Goal: Task Accomplishment & Management: Use online tool/utility

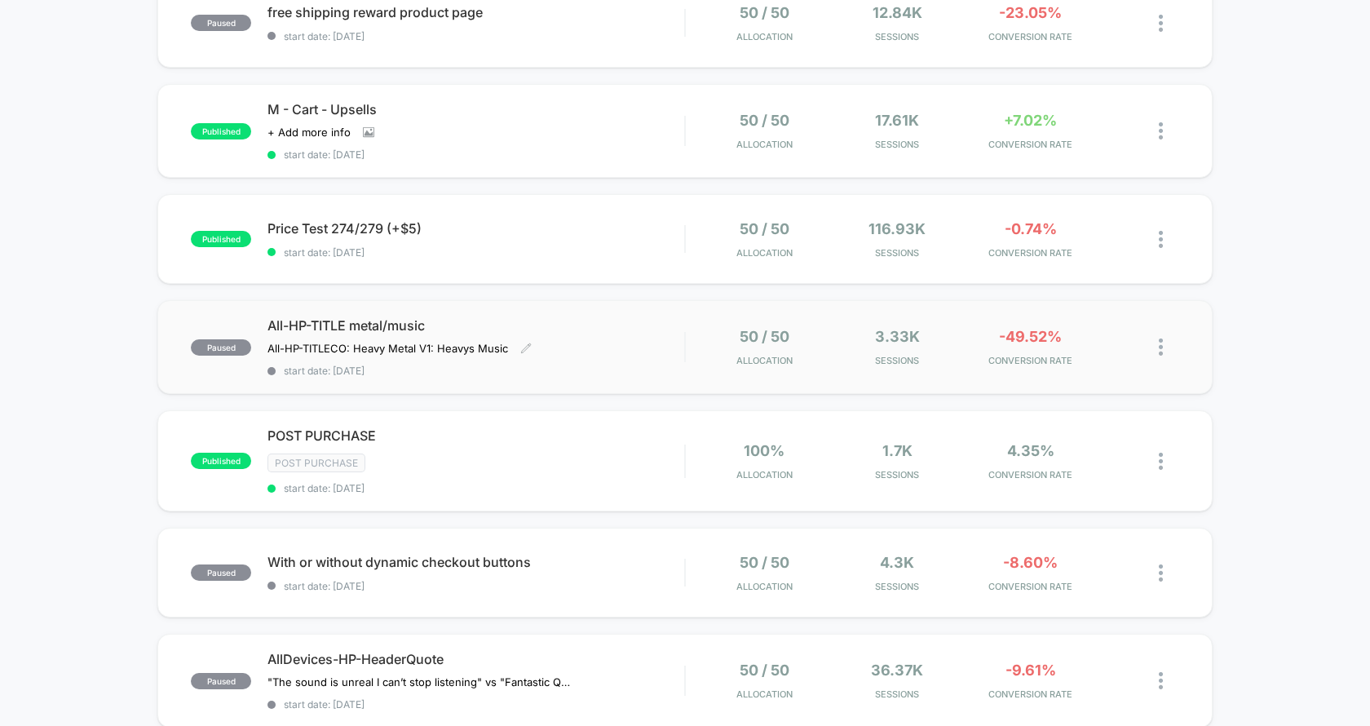
scroll to position [737, 0]
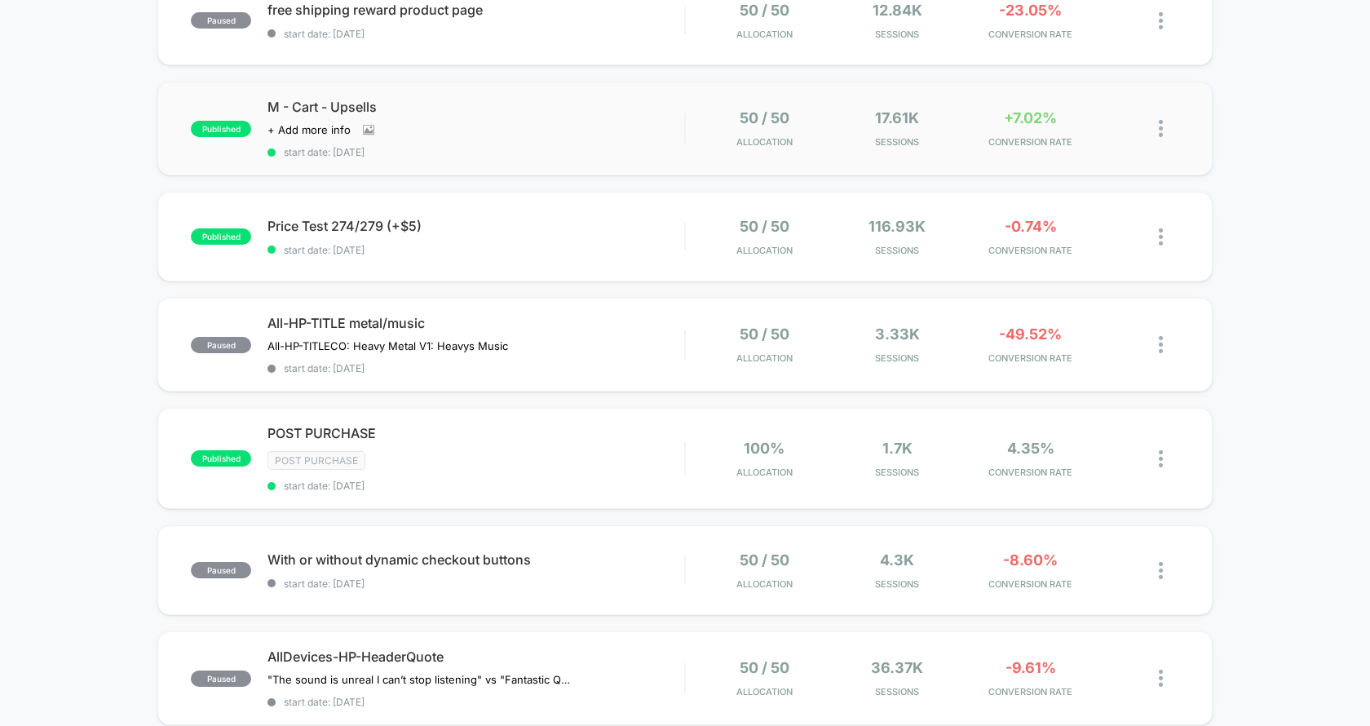
click at [668, 171] on div "published M - Cart - Upsells Click to view images Click to edit experience deta…" at bounding box center [684, 129] width 1055 height 94
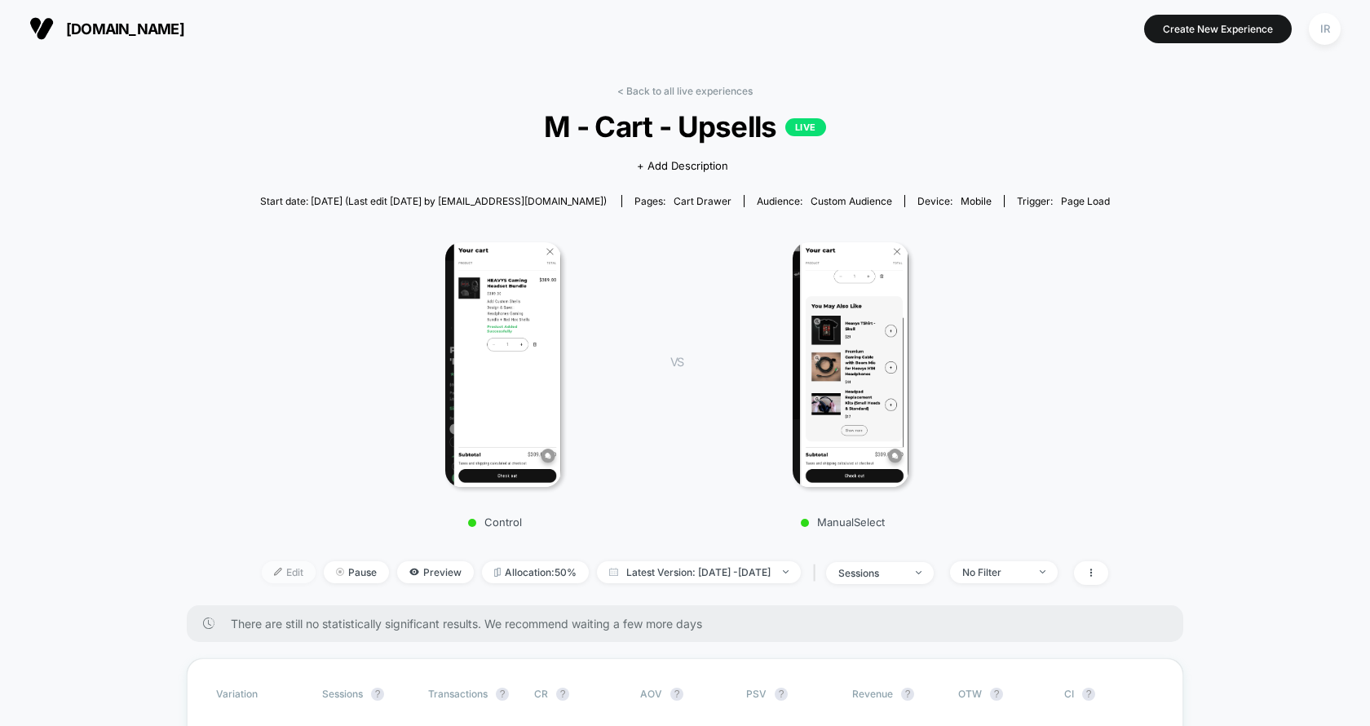
click at [262, 577] on span "Edit" at bounding box center [289, 572] width 54 height 22
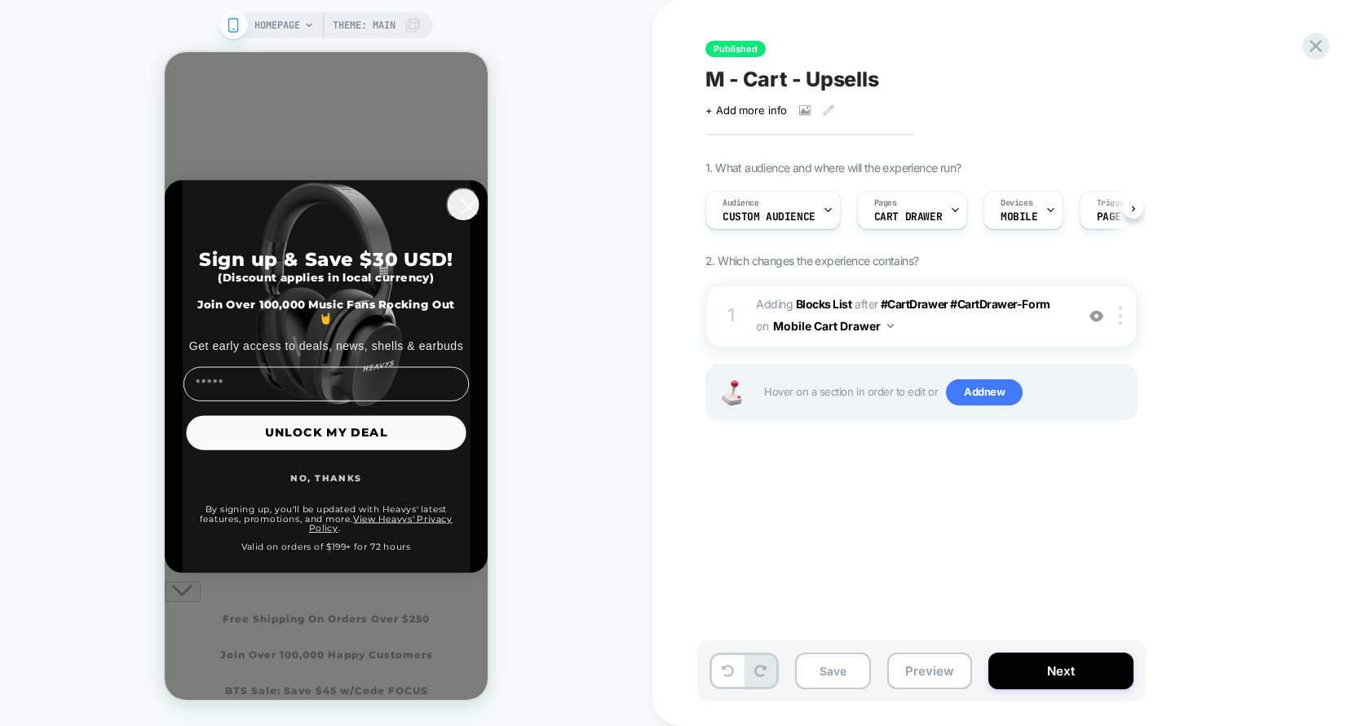
scroll to position [0, 1]
click at [735, 335] on div "1 #_loomi_addon_1753278396767 Adding Blocks List AFTER #CartDrawer #CartDrawer-…" at bounding box center [922, 316] width 432 height 64
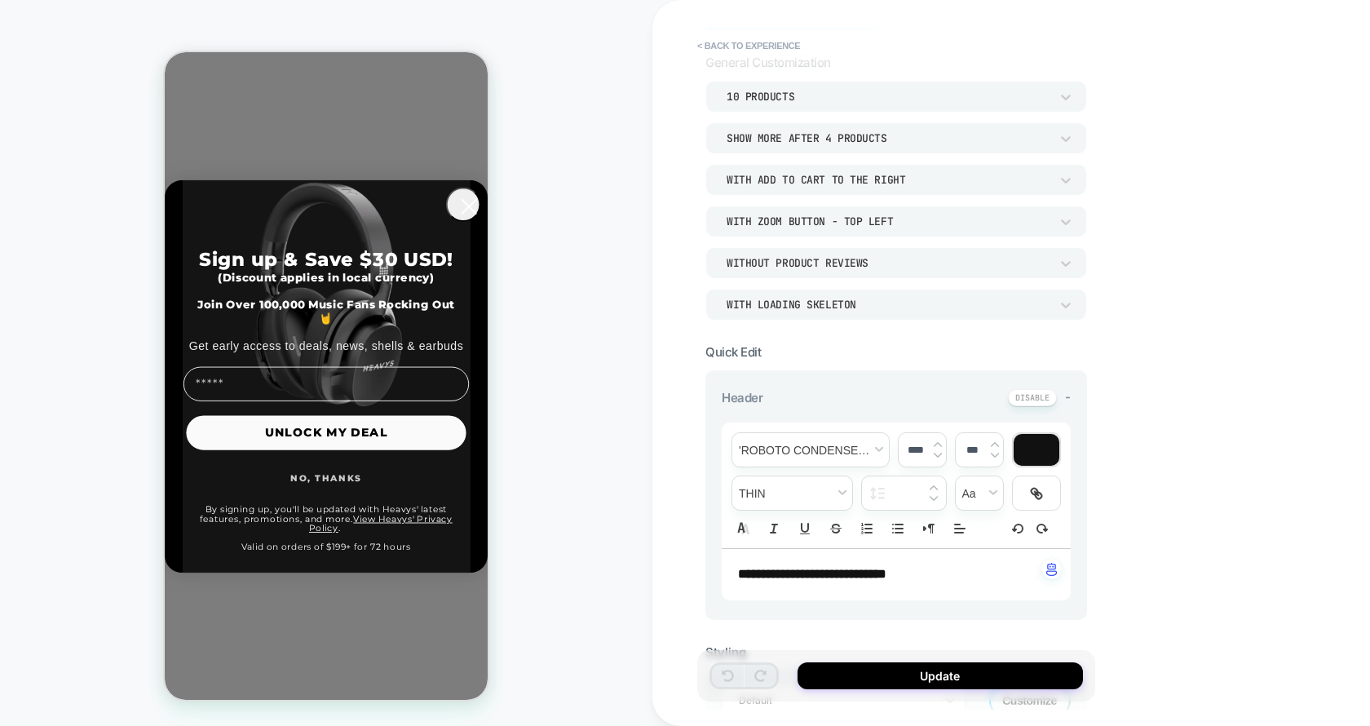
scroll to position [0, 0]
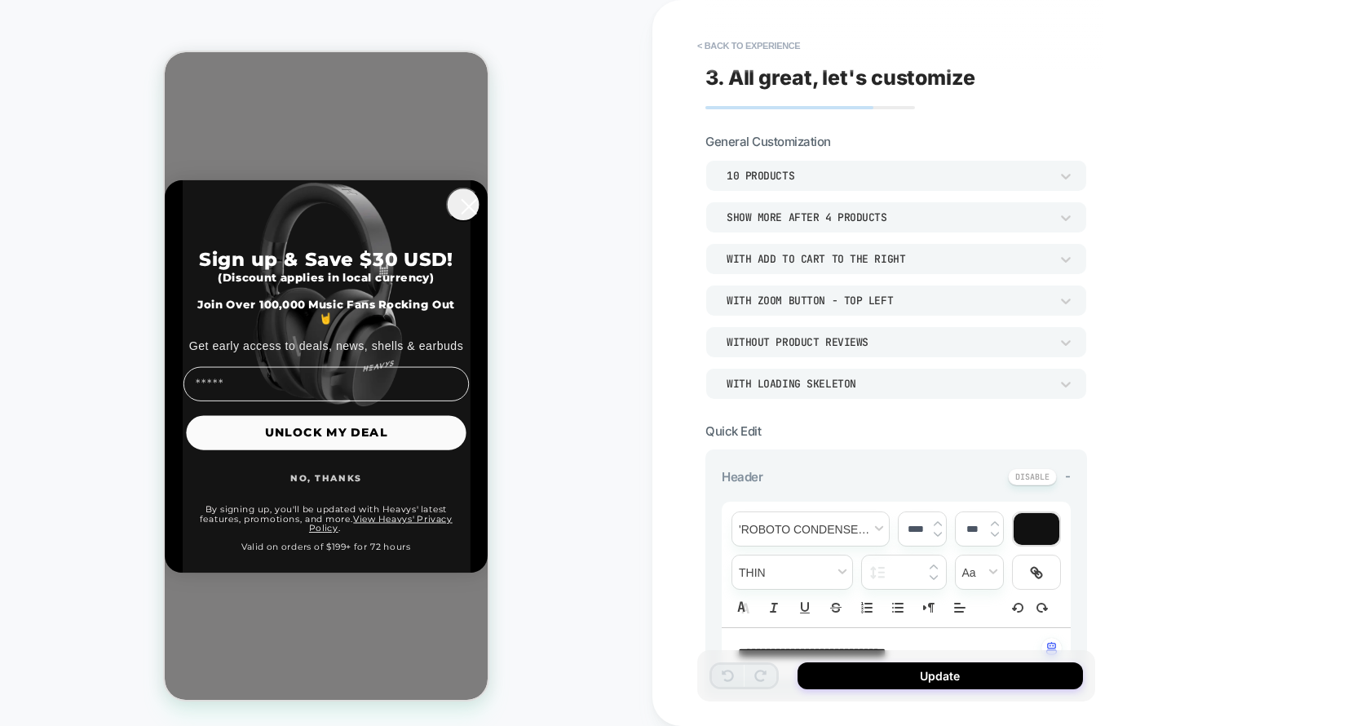
click at [456, 223] on circle "Close dialog" at bounding box center [469, 206] width 33 height 33
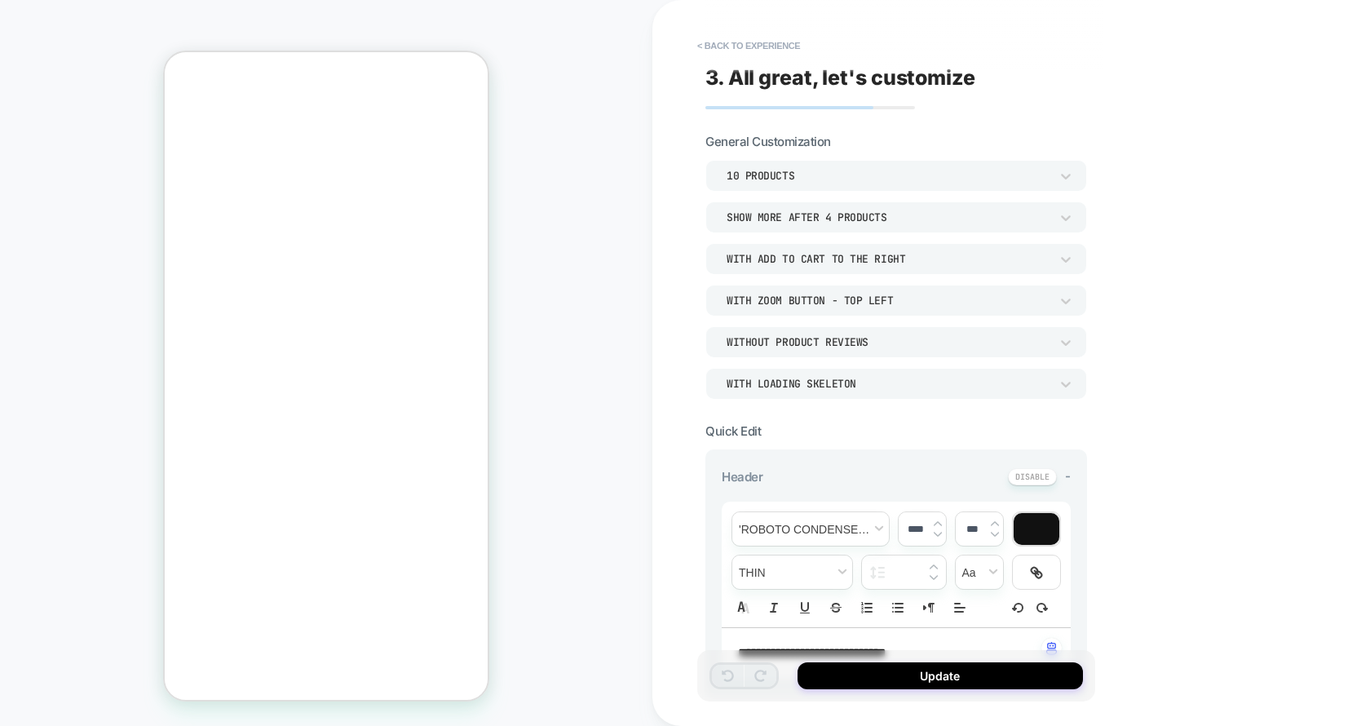
click at [171, 115] on icon "Close" at bounding box center [171, 115] width 0 height 0
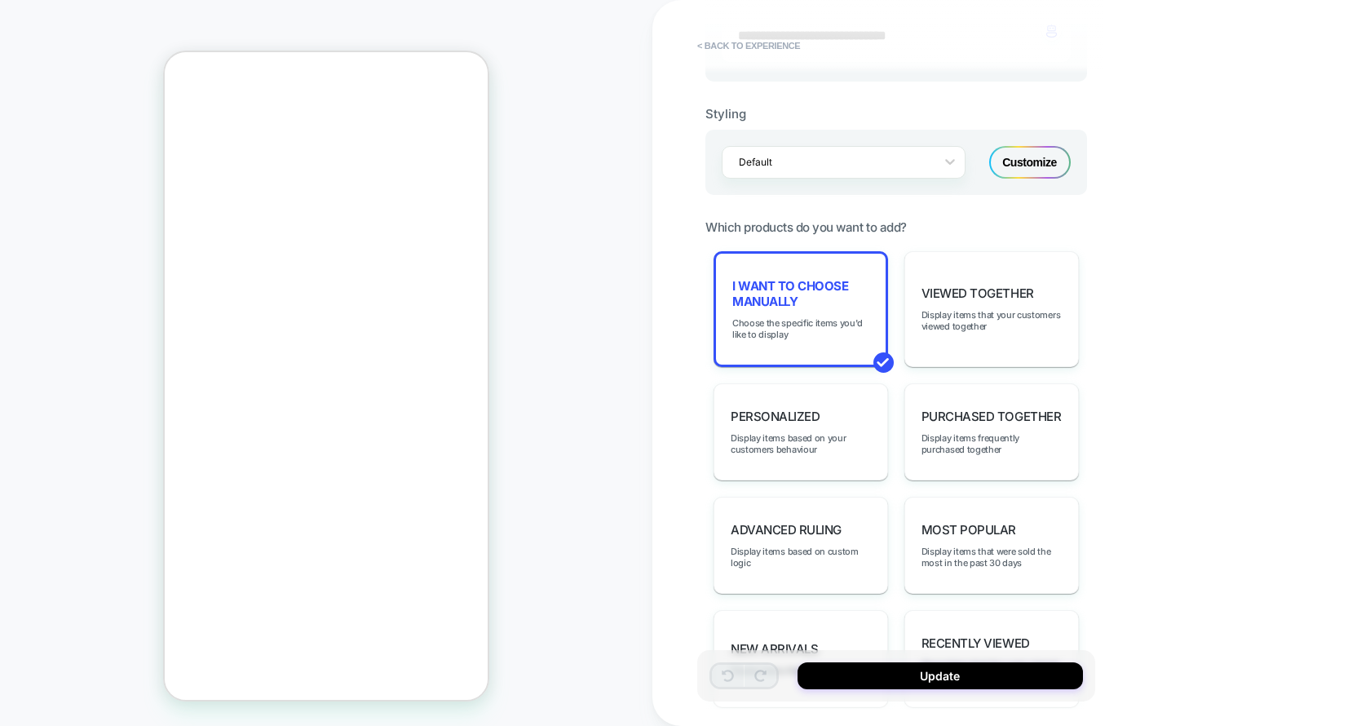
scroll to position [662, 0]
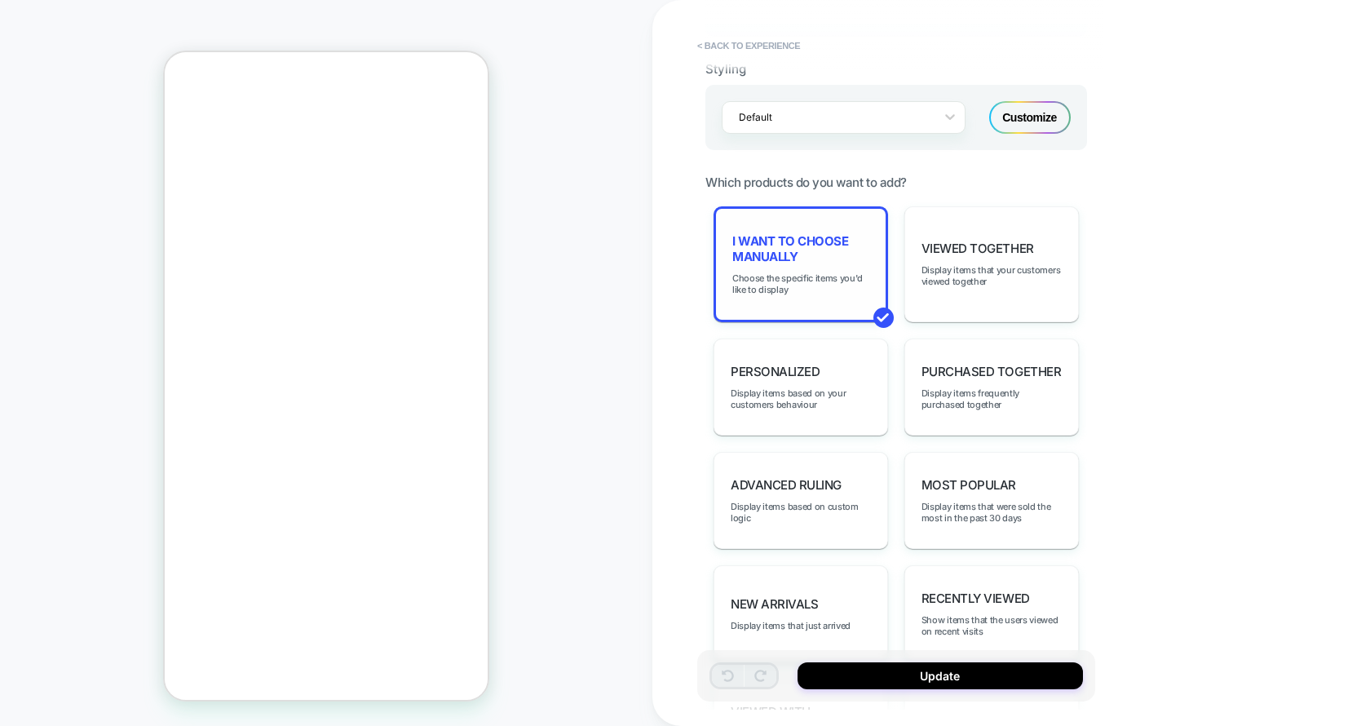
click at [860, 227] on div "I want to choose manually Choose the specific items you'd like to display" at bounding box center [801, 264] width 175 height 116
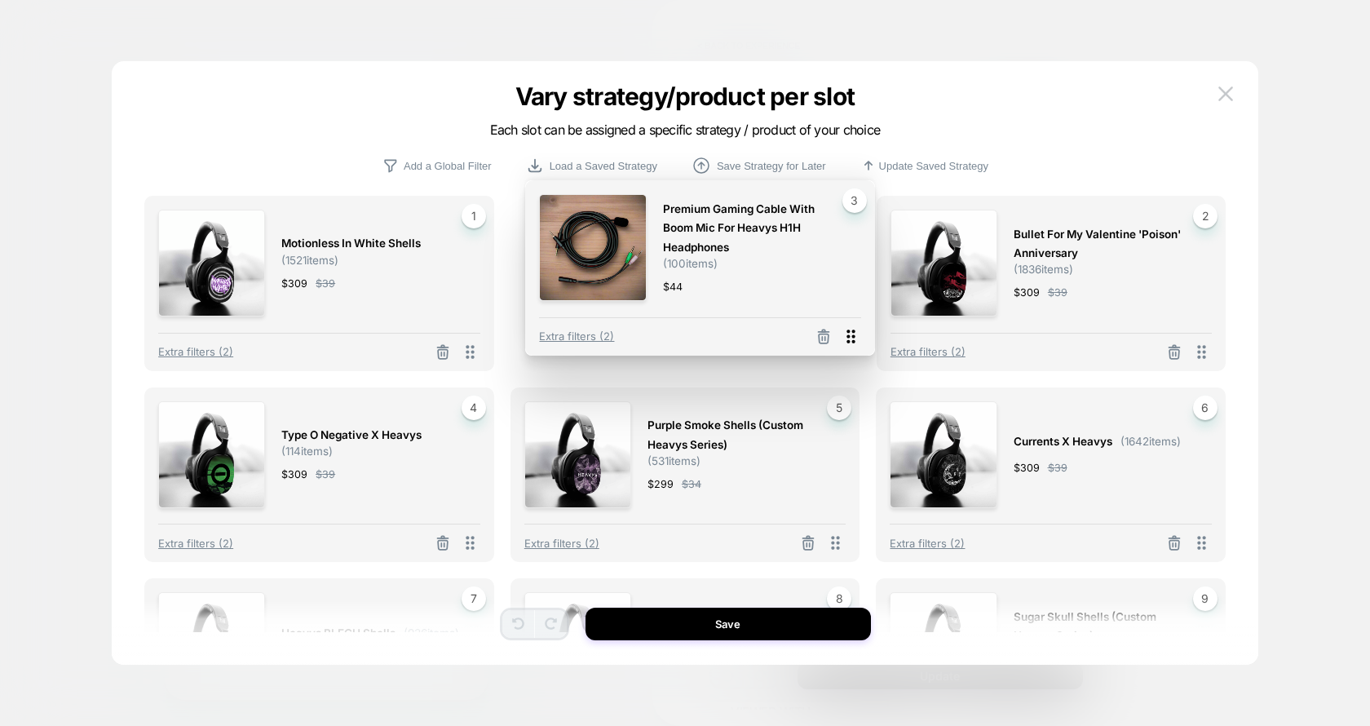
drag, startPoint x: 1204, startPoint y: 353, endPoint x: 854, endPoint y: 337, distance: 350.3
click at [854, 337] on icon at bounding box center [851, 336] width 20 height 20
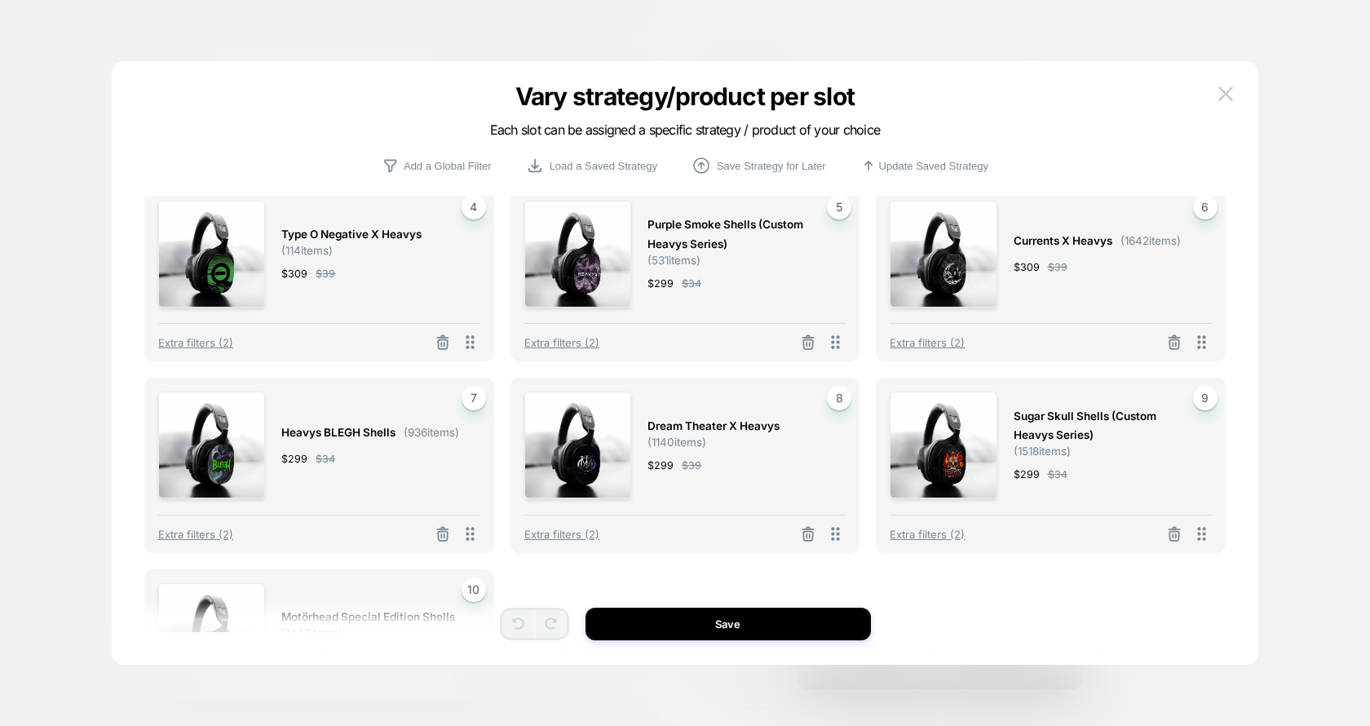
scroll to position [239, 0]
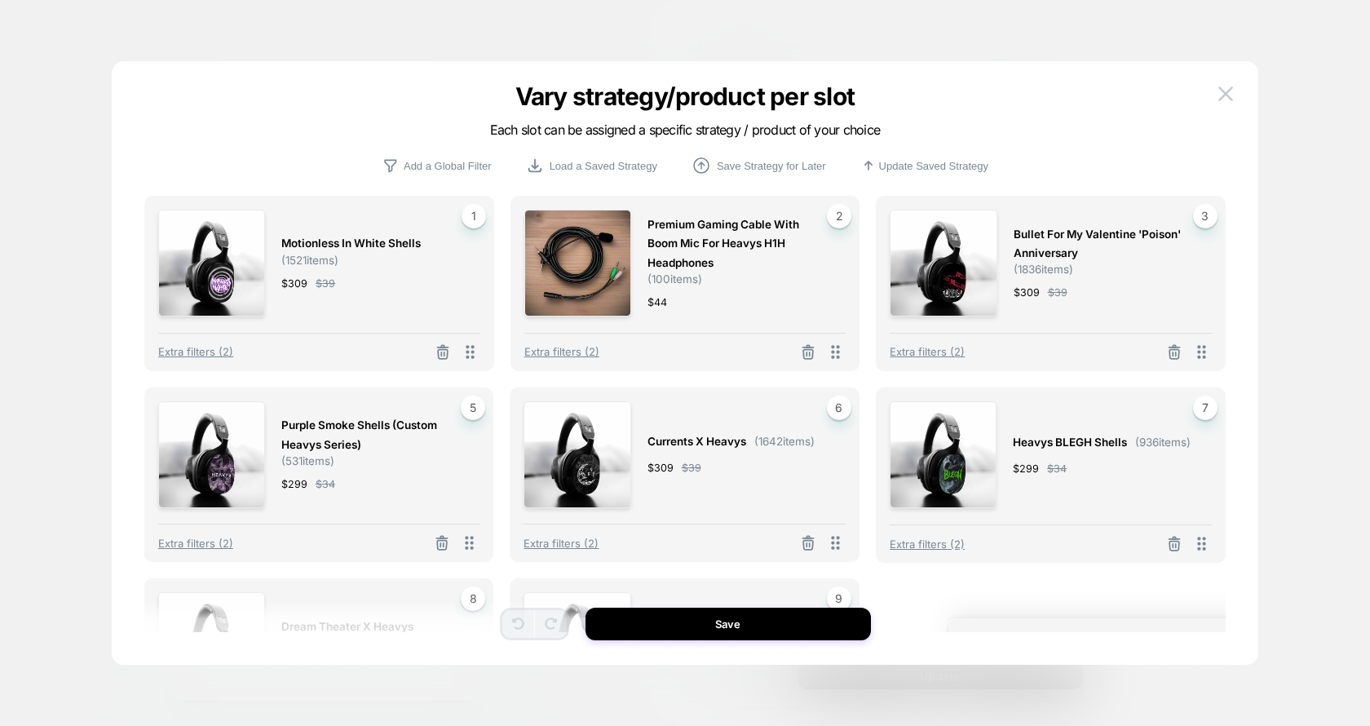
drag, startPoint x: 476, startPoint y: 304, endPoint x: 1279, endPoint y: 534, distance: 834.9
click at [1087, 534] on div "Vary strategy/product per slot Each slot can be assigned a specific strategy / …" at bounding box center [897, 504] width 382 height 596
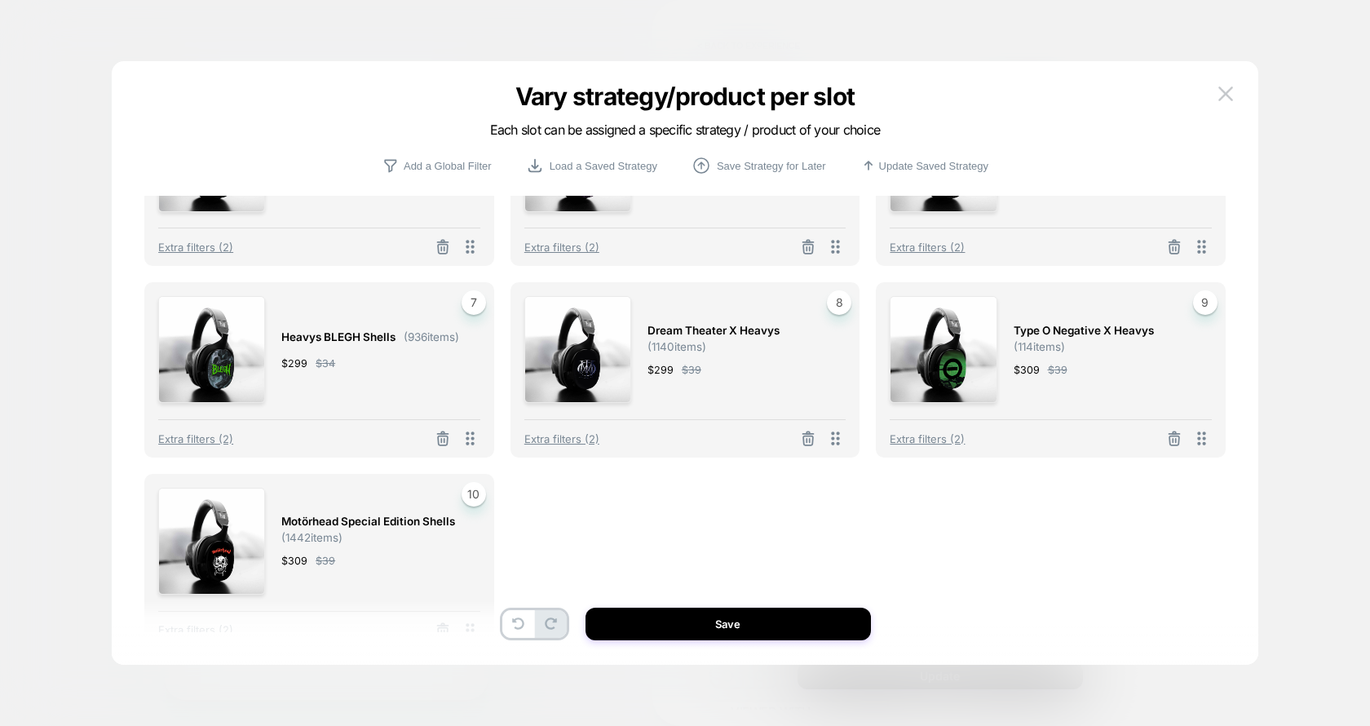
scroll to position [330, 0]
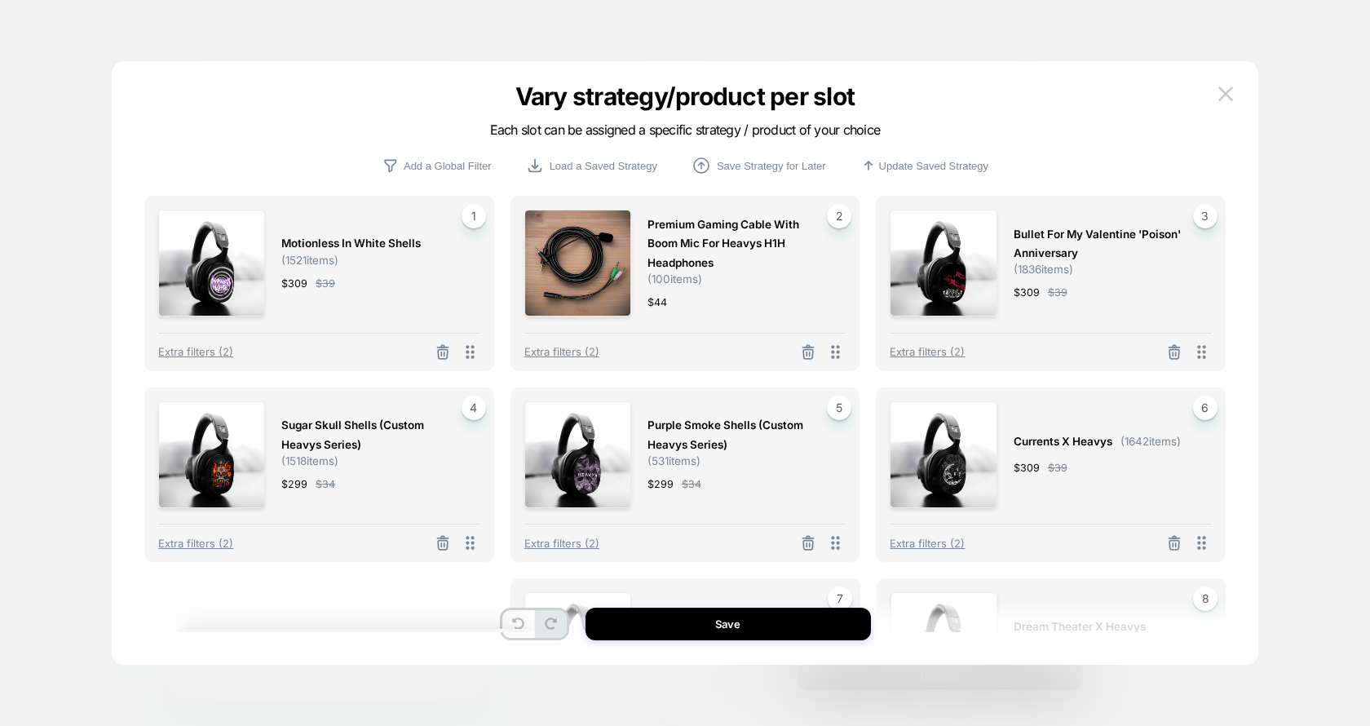
drag, startPoint x: 468, startPoint y: 597, endPoint x: 503, endPoint y: 458, distance: 143.8
click at [505, 457] on div "Motionless In White Shells ( 1521 items) $ 309 $ 39 1 Extra filters (2) Premium…" at bounding box center [685, 591] width 1082 height 790
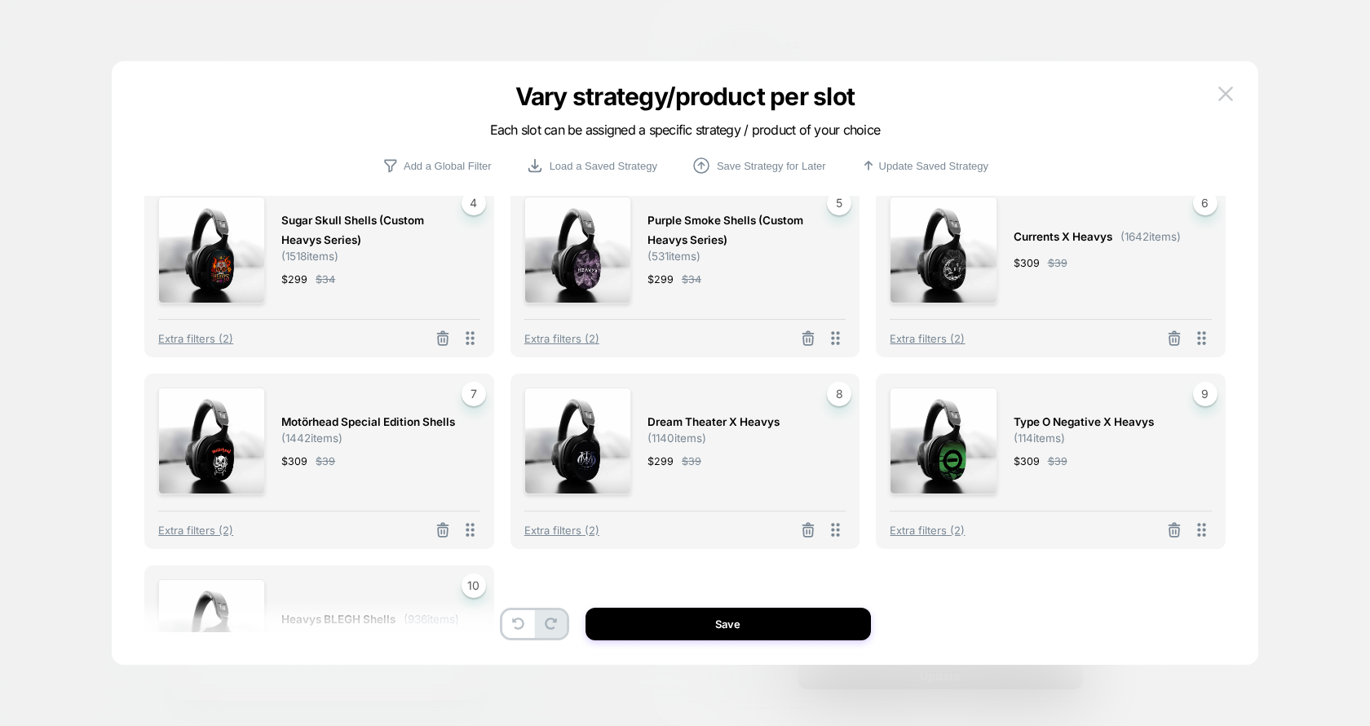
scroll to position [166, 0]
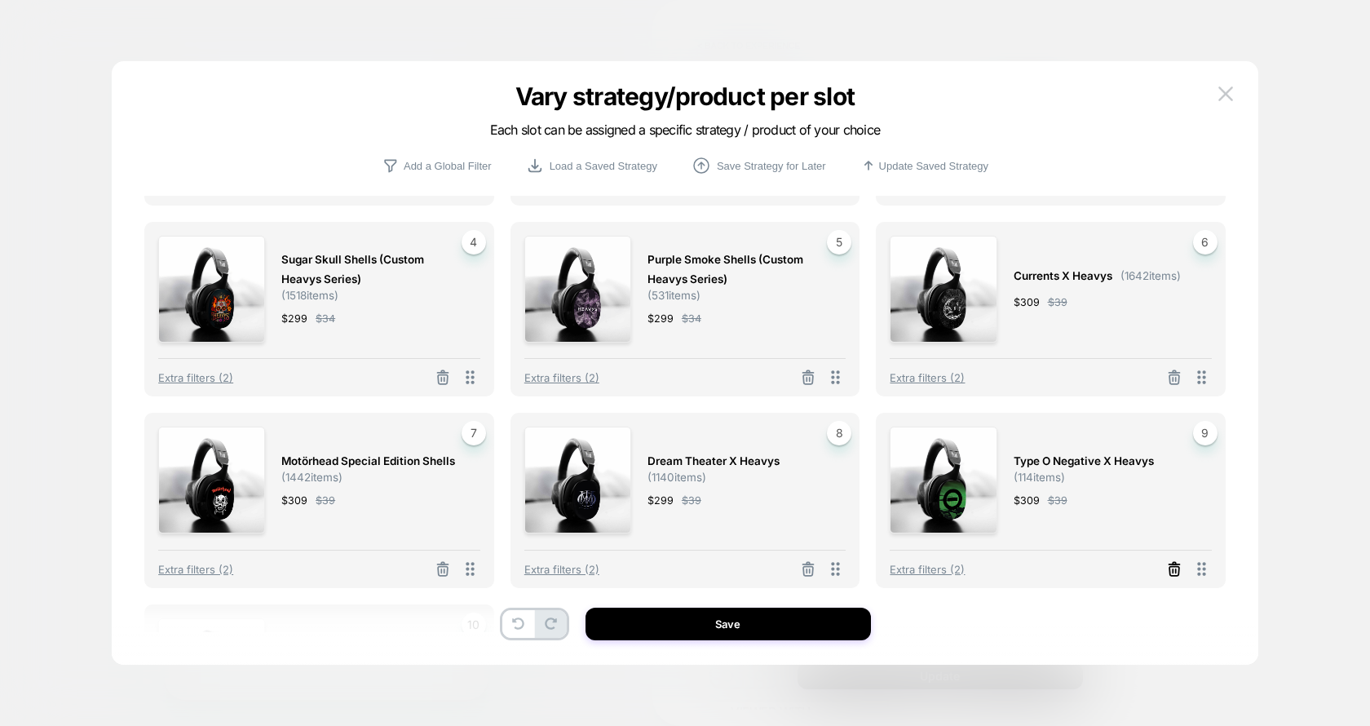
click at [448, 192] on icon at bounding box center [443, 188] width 10 height 9
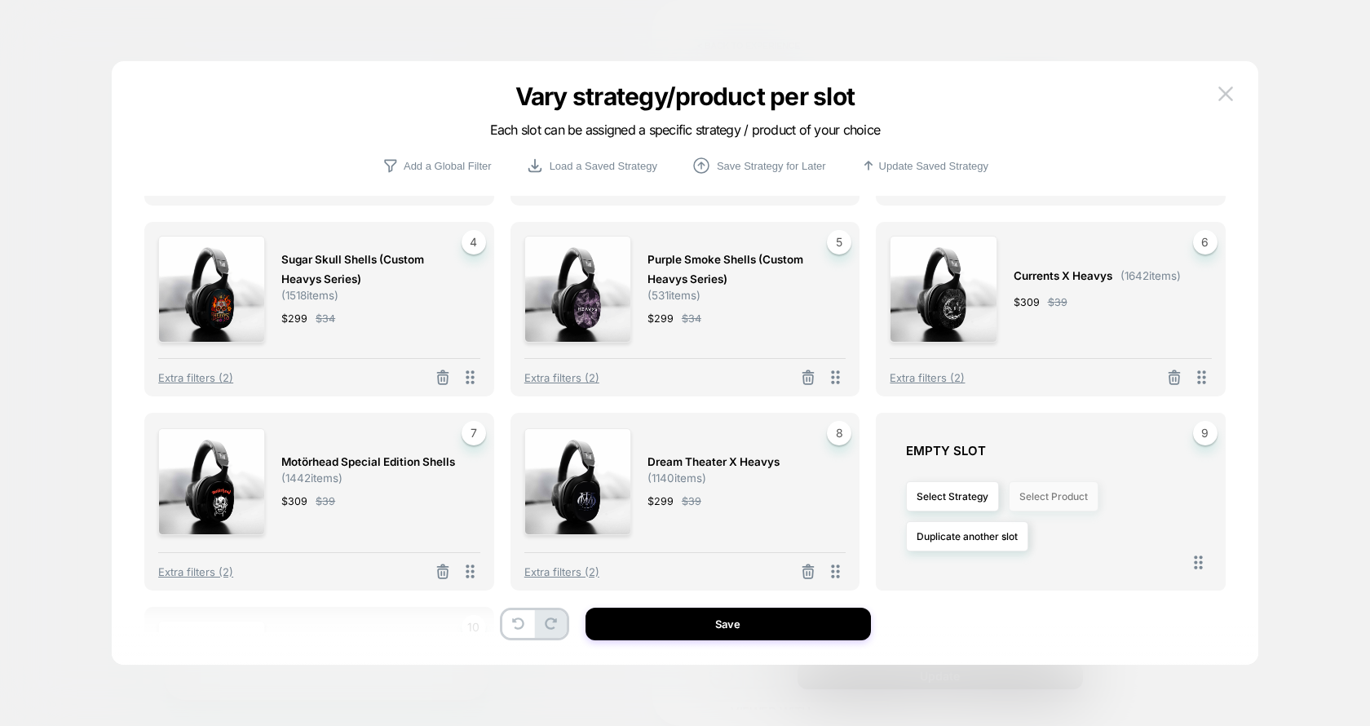
drag, startPoint x: 981, startPoint y: 497, endPoint x: 1047, endPoint y: 493, distance: 66.1
click at [1047, 493] on div "Select Strategy Select Product Duplicate another slot" at bounding box center [1058, 516] width 305 height 99
click at [1047, 493] on button "Select Product" at bounding box center [1054, 496] width 90 height 30
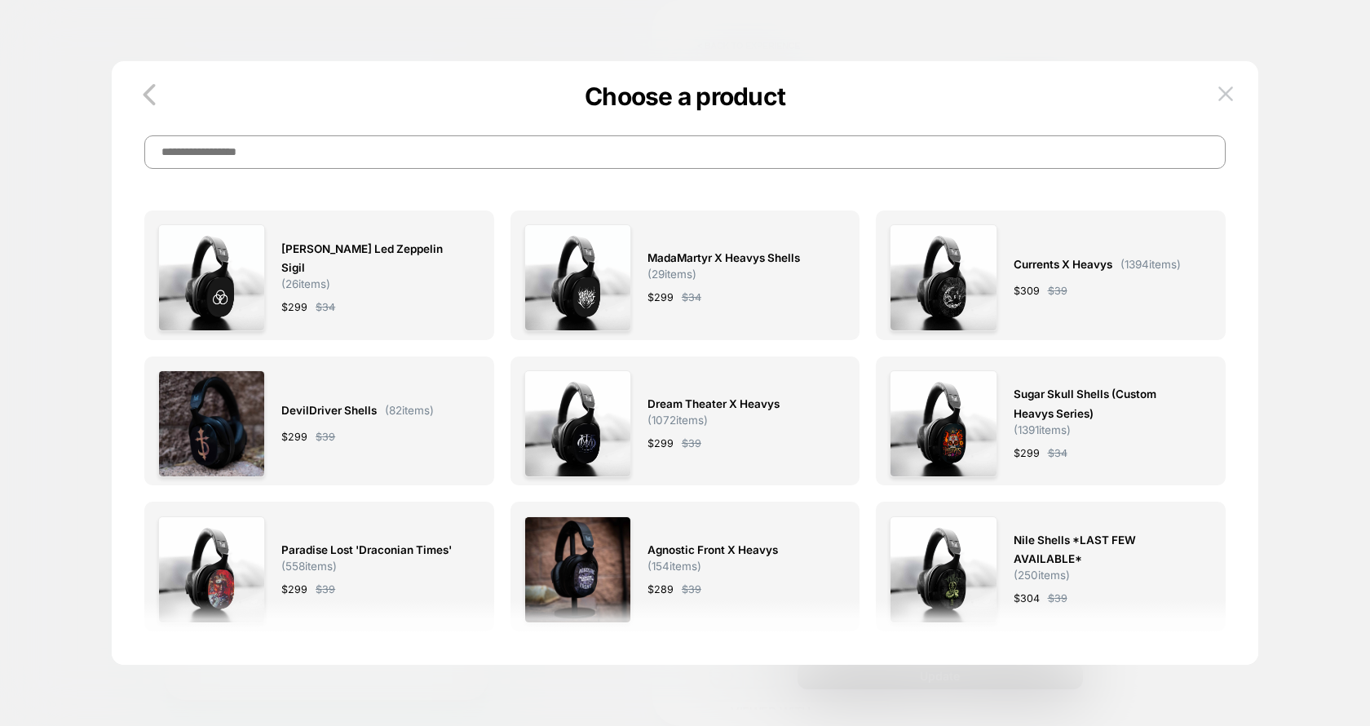
scroll to position [0, 0]
click at [847, 139] on input at bounding box center [685, 151] width 1082 height 33
click at [844, 160] on input at bounding box center [685, 151] width 1082 height 33
type input "*"
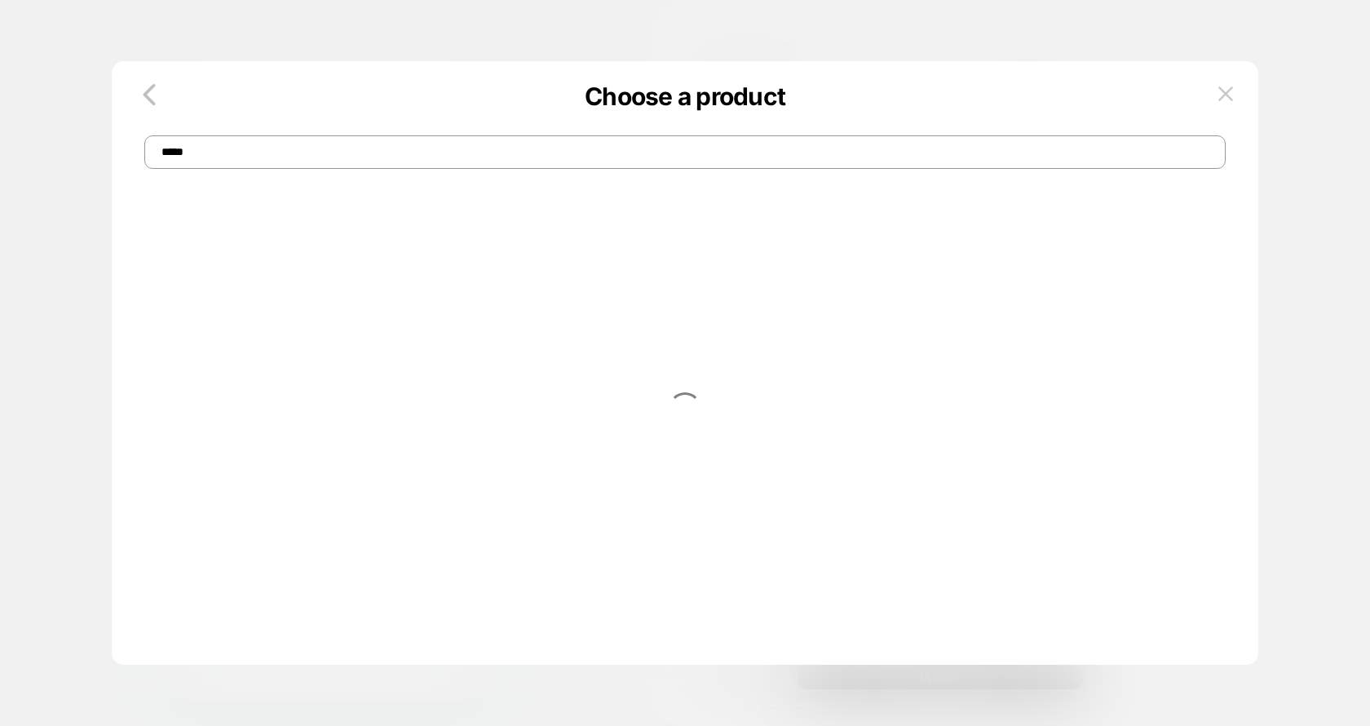
click at [191, 170] on div at bounding box center [685, 387] width 1082 height 522
click at [194, 158] on input "*****" at bounding box center [685, 151] width 1082 height 33
type input "*********"
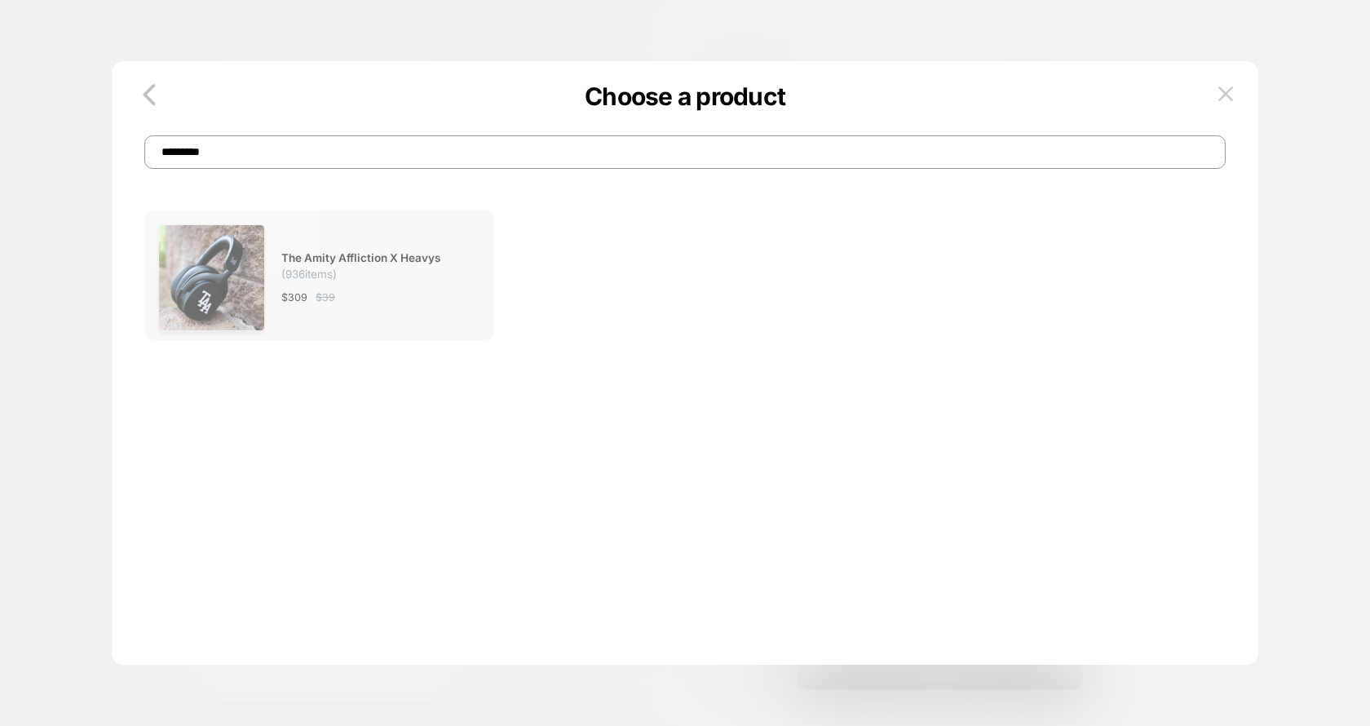
click at [245, 290] on img at bounding box center [211, 277] width 107 height 107
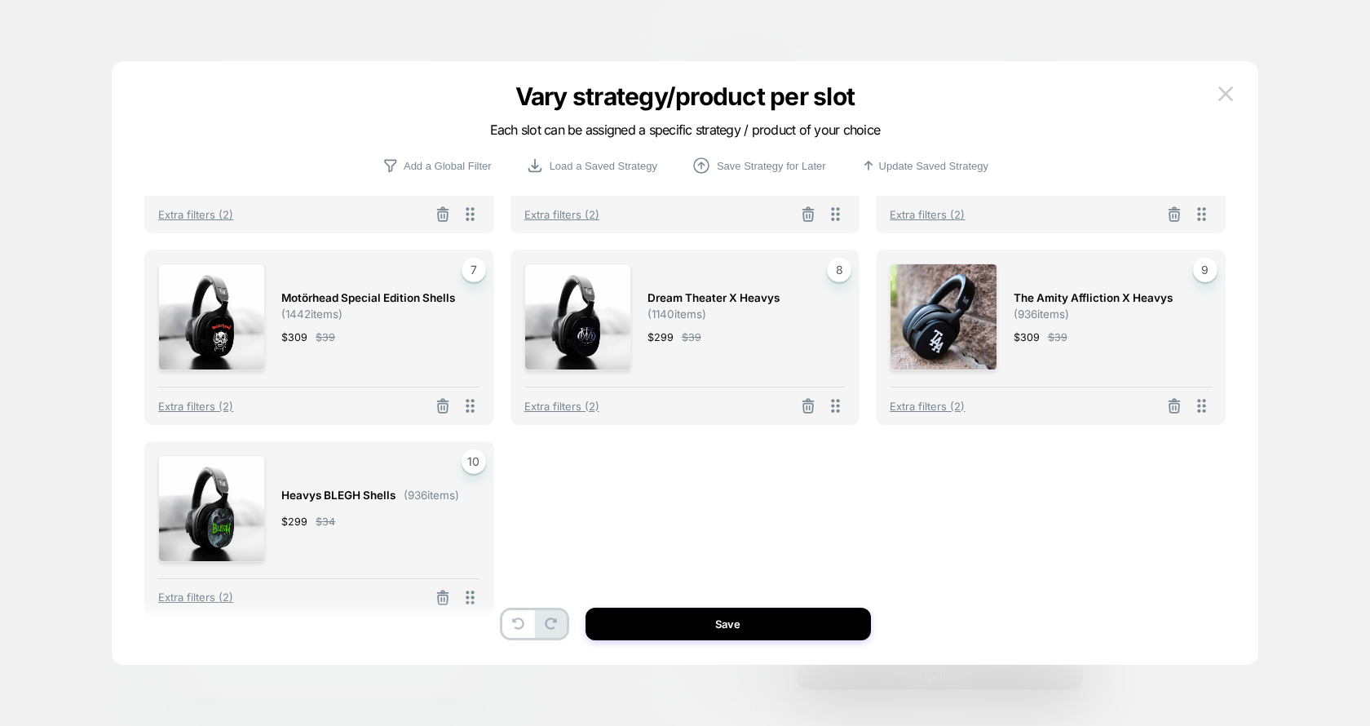
scroll to position [352, 0]
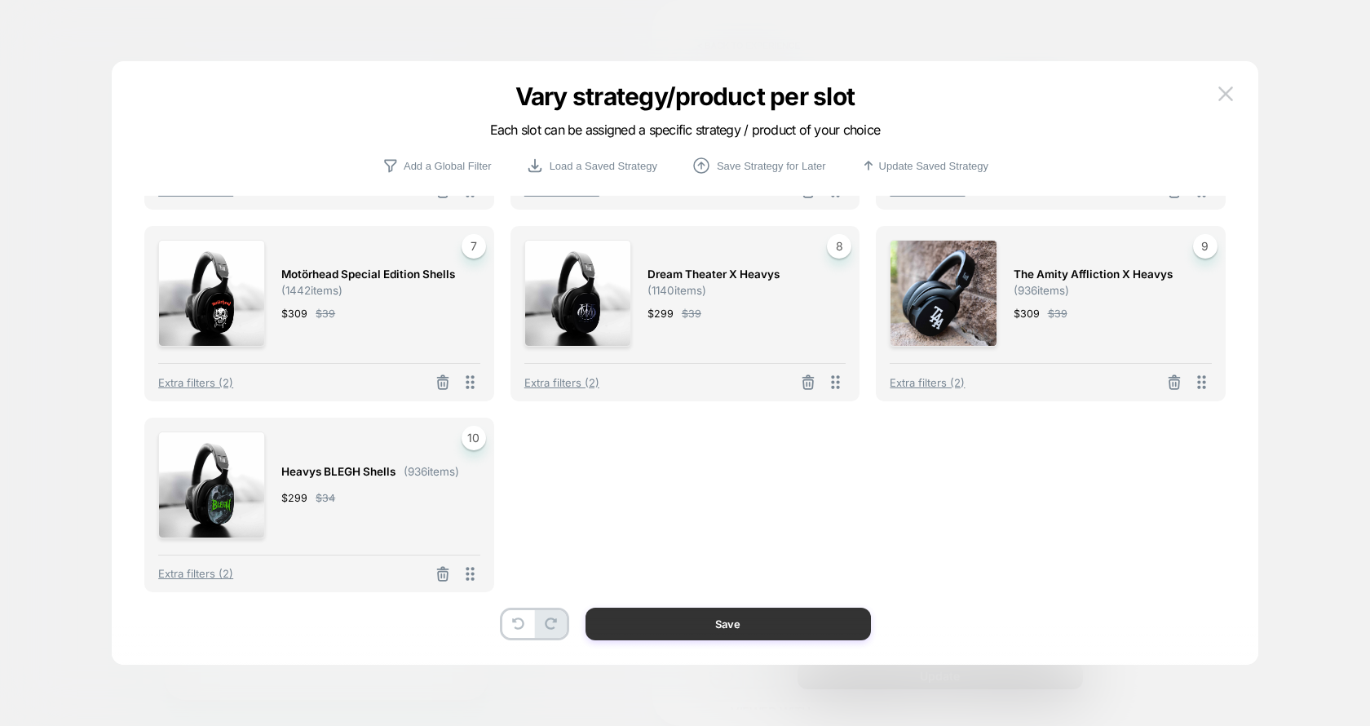
click at [815, 617] on button "Save" at bounding box center [728, 624] width 285 height 33
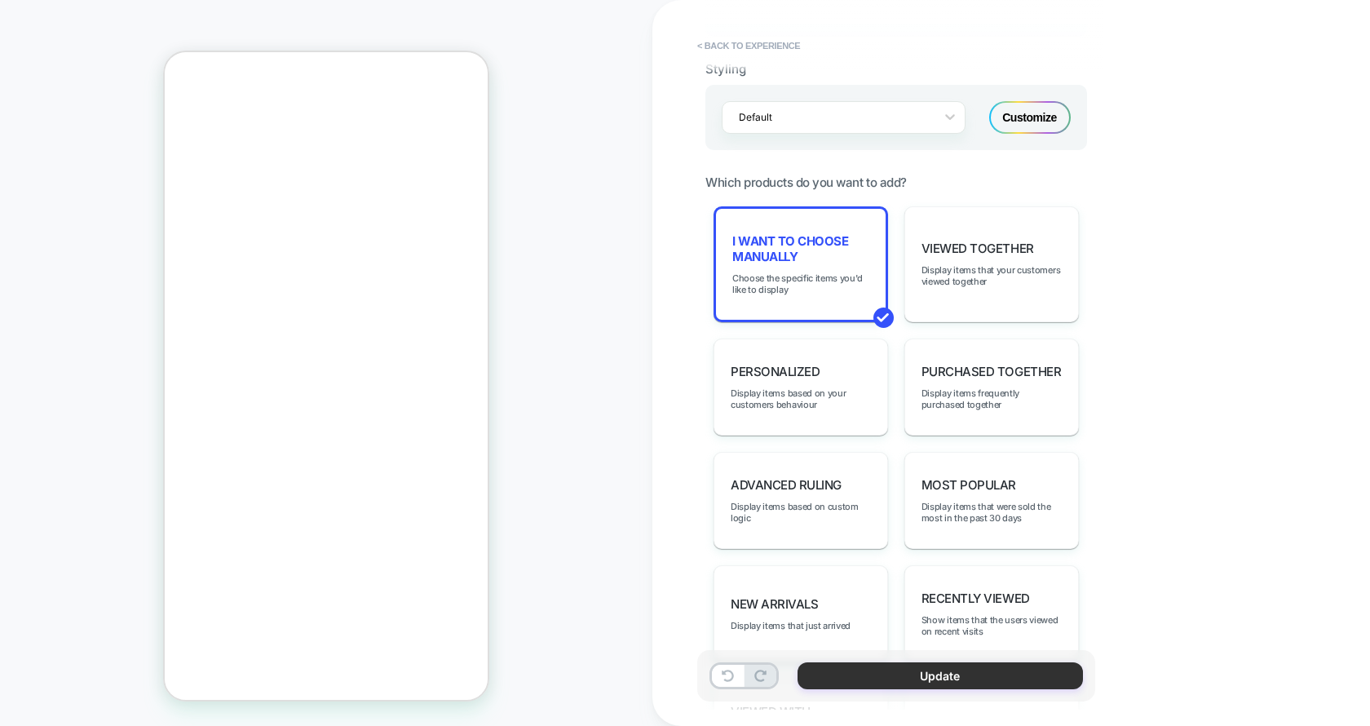
click at [960, 670] on button "Update" at bounding box center [940, 675] width 285 height 27
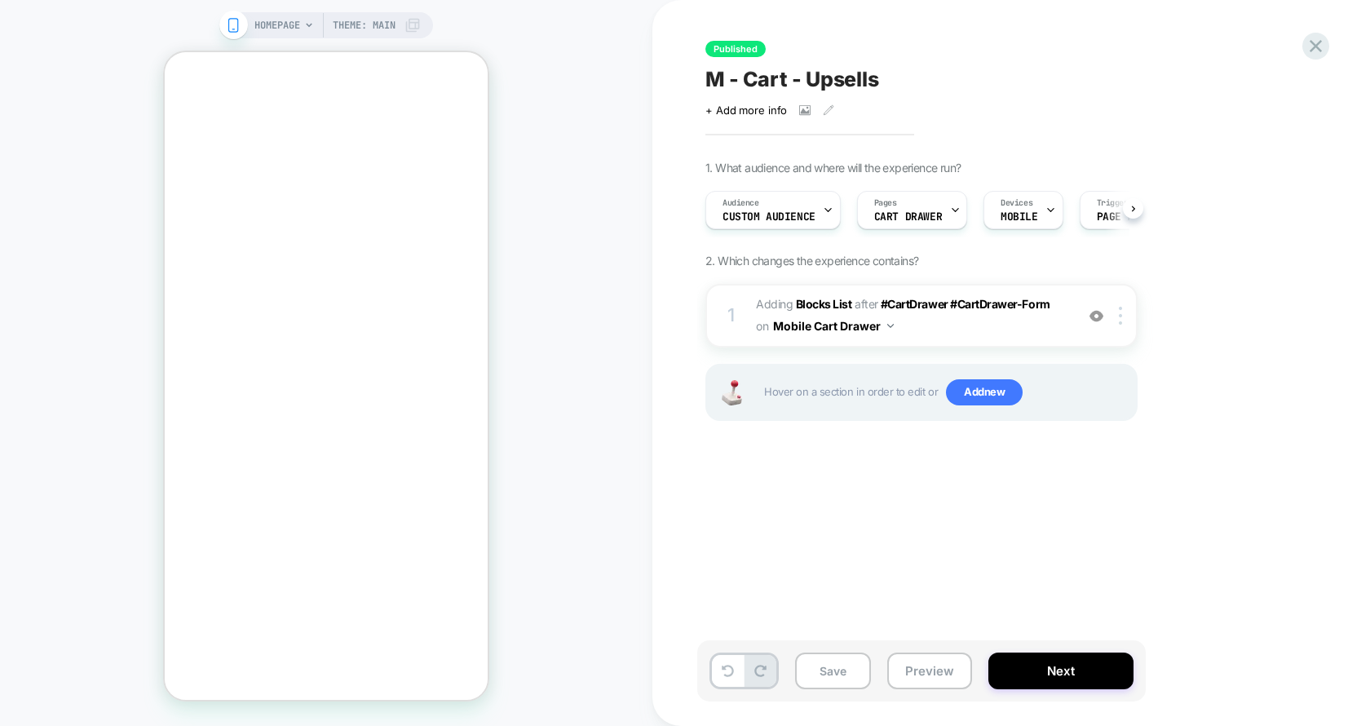
scroll to position [0, 1]
click at [1026, 669] on button "Next" at bounding box center [1061, 671] width 145 height 37
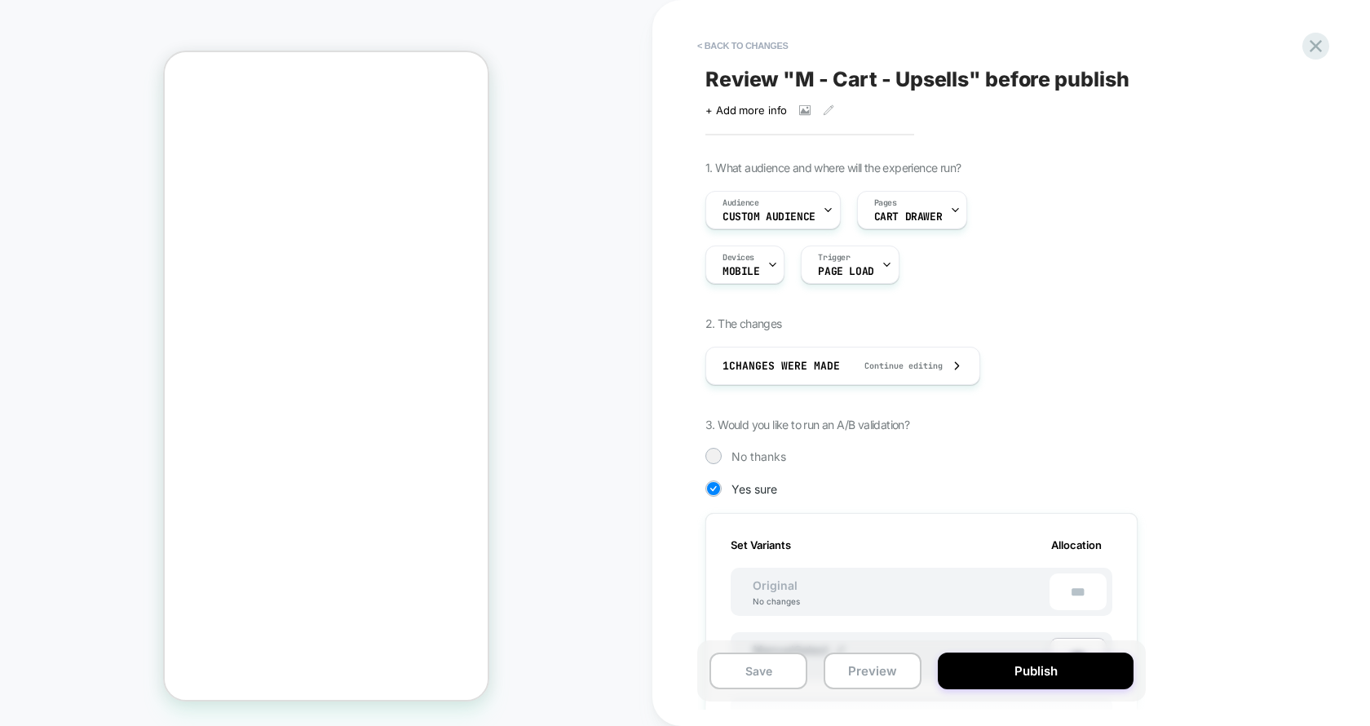
scroll to position [0, 2]
click at [1026, 669] on button "Publish" at bounding box center [1036, 671] width 196 height 37
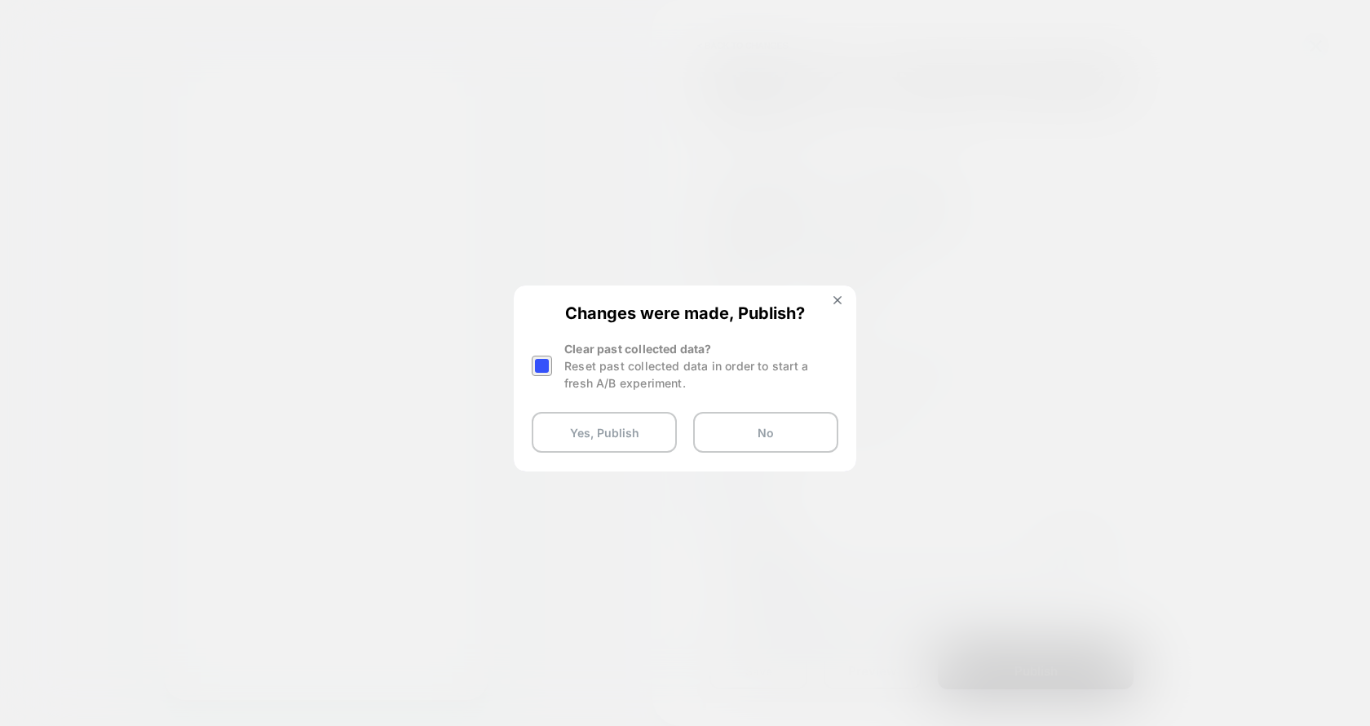
click at [618, 367] on div "Reset past collected data in order to start a fresh A/B experiment." at bounding box center [701, 374] width 274 height 34
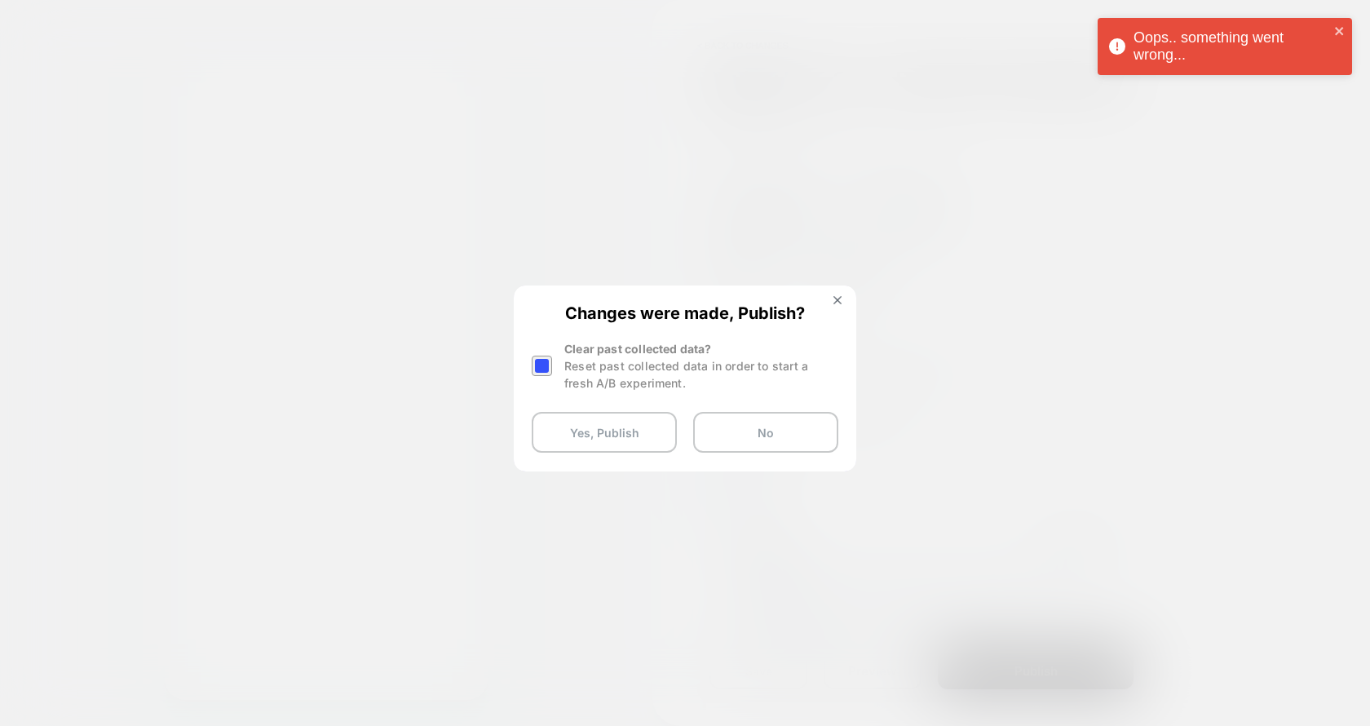
click at [546, 365] on div at bounding box center [542, 366] width 20 height 20
click at [565, 406] on div "Changes were made, Publish? Clear past collected data? Reset past collected dat…" at bounding box center [684, 378] width 339 height 182
click at [565, 435] on button "Yes, Publish" at bounding box center [604, 432] width 145 height 41
